Goal: Information Seeking & Learning: Learn about a topic

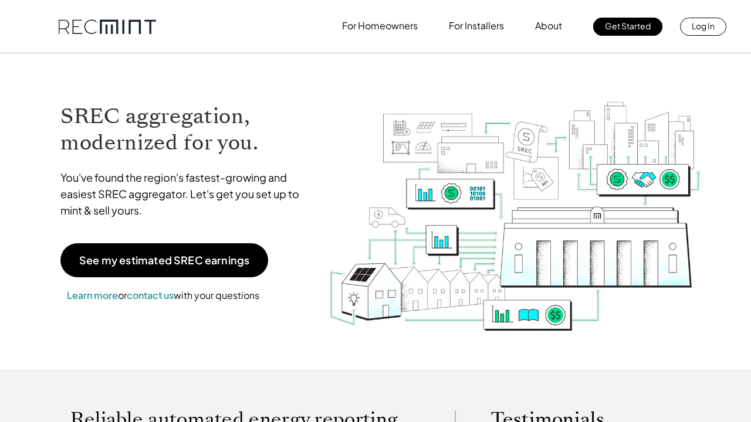
click at [168, 262] on p "See my estimated SREC earnings" at bounding box center [164, 260] width 170 height 11
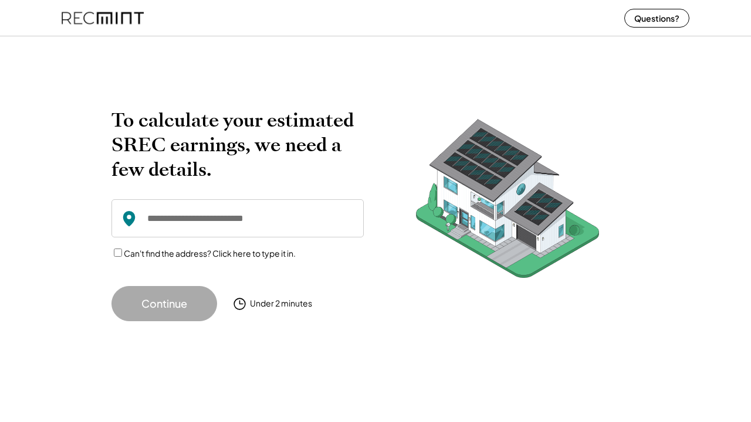
click at [178, 227] on input "input" at bounding box center [237, 218] width 252 height 38
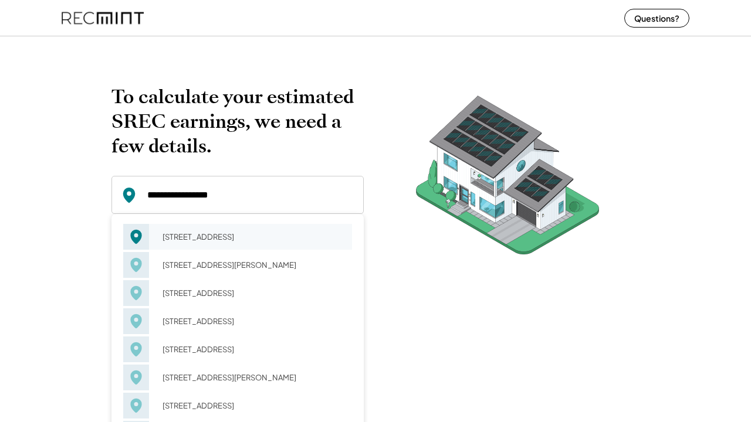
click at [172, 229] on div "[STREET_ADDRESS]" at bounding box center [253, 237] width 197 height 16
type input "**********"
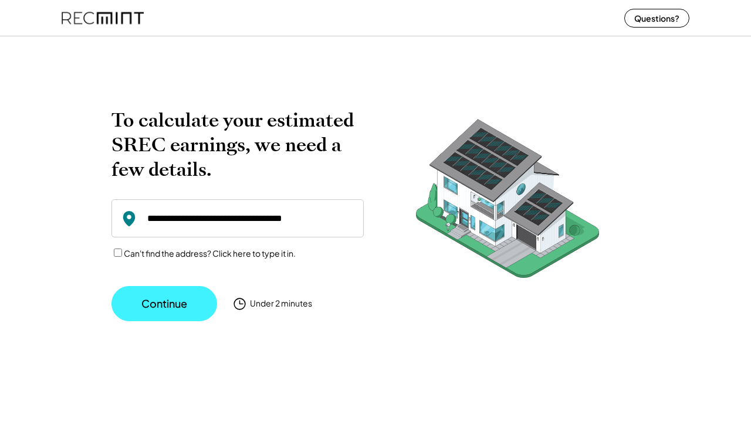
click at [174, 301] on button "Continue" at bounding box center [164, 303] width 106 height 35
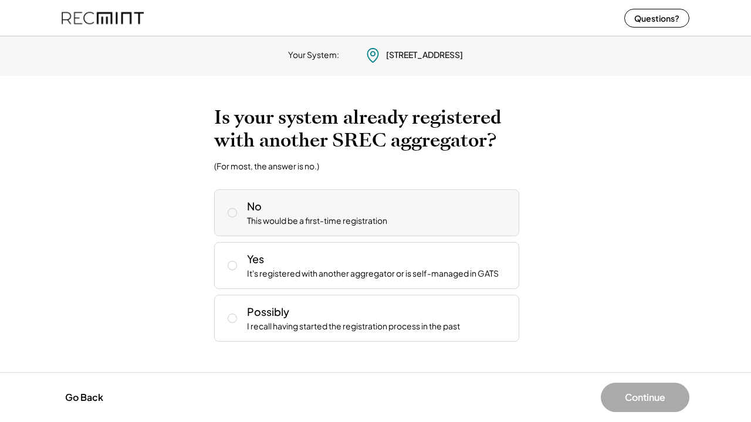
click at [223, 209] on button at bounding box center [232, 213] width 18 height 18
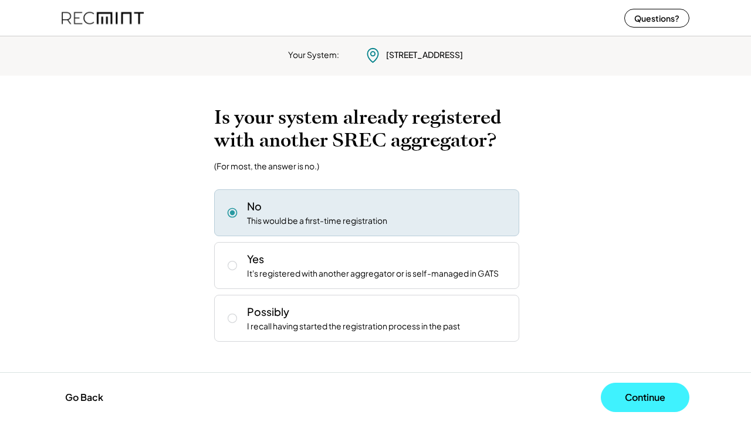
click at [639, 395] on button "Continue" at bounding box center [644, 397] width 89 height 29
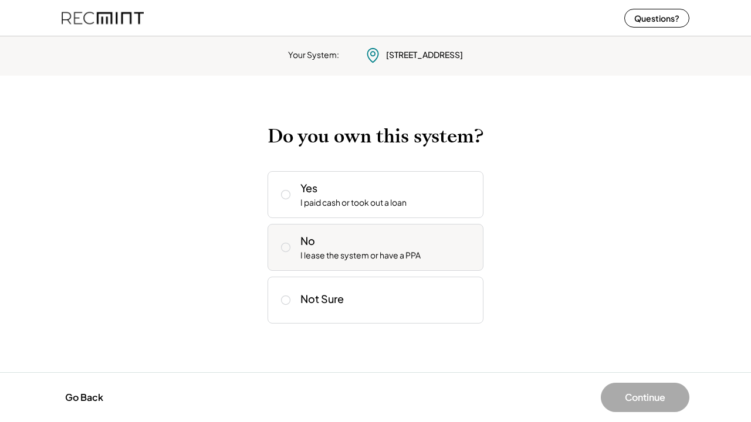
click at [292, 240] on button at bounding box center [286, 248] width 18 height 18
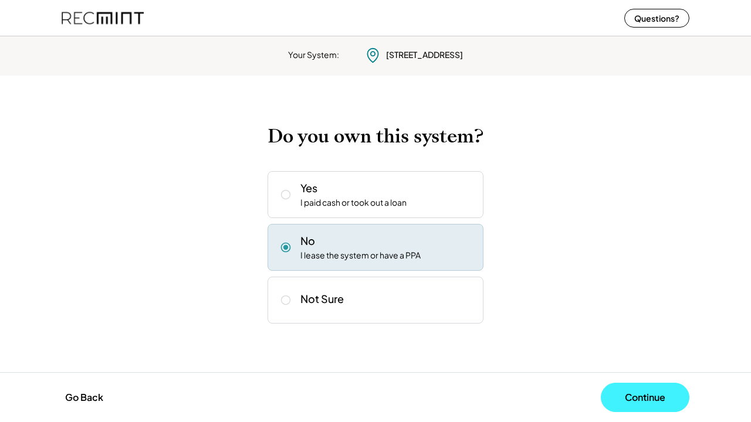
click at [639, 399] on button "Continue" at bounding box center [644, 397] width 89 height 29
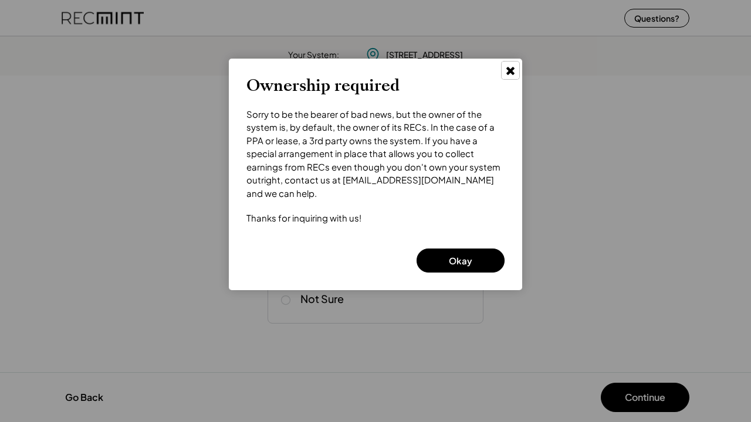
click at [512, 70] on icon at bounding box center [510, 70] width 12 height 12
